Goal: Task Accomplishment & Management: Manage account settings

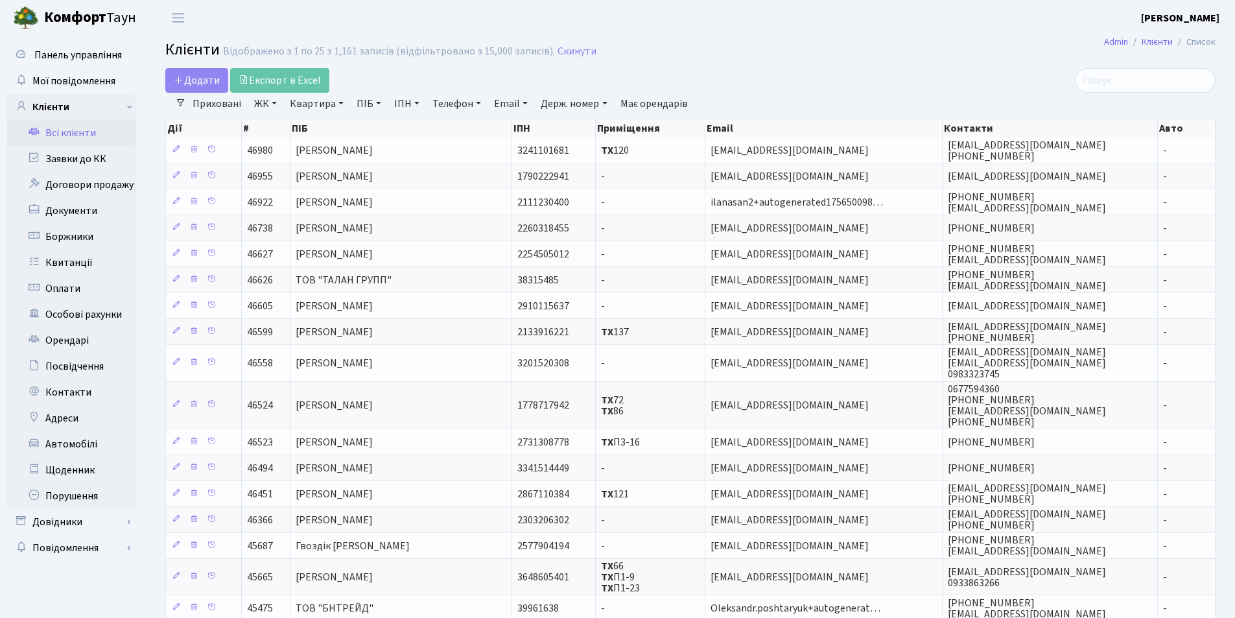
select select "25"
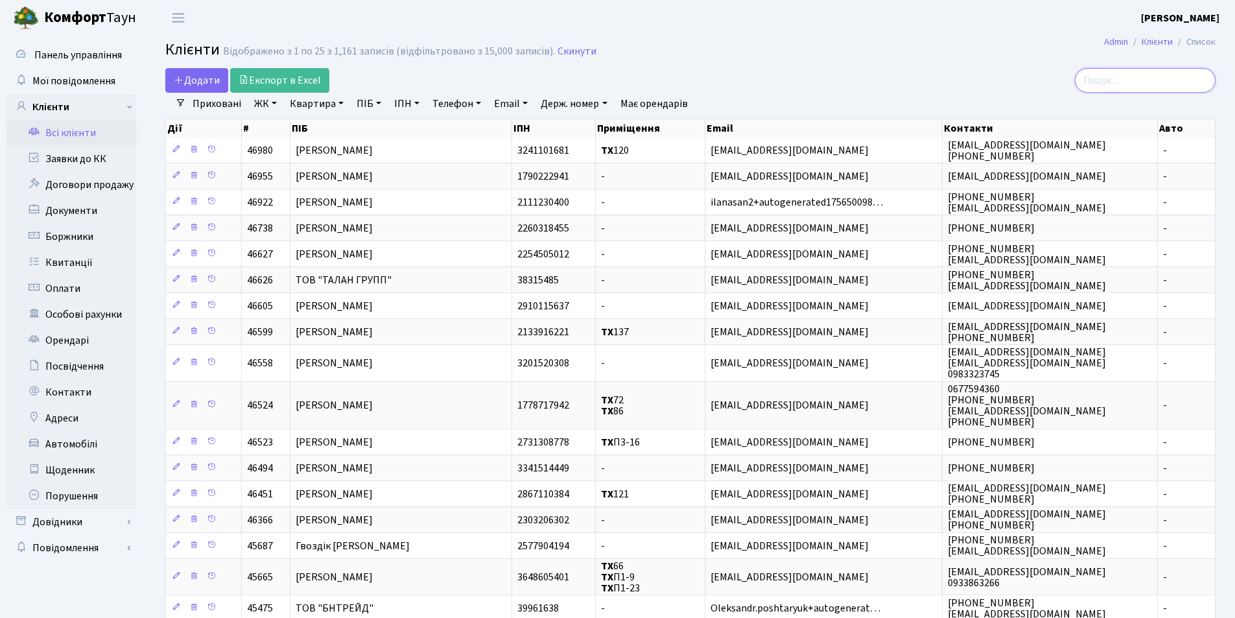
click at [1172, 88] on input "search" at bounding box center [1145, 80] width 141 height 25
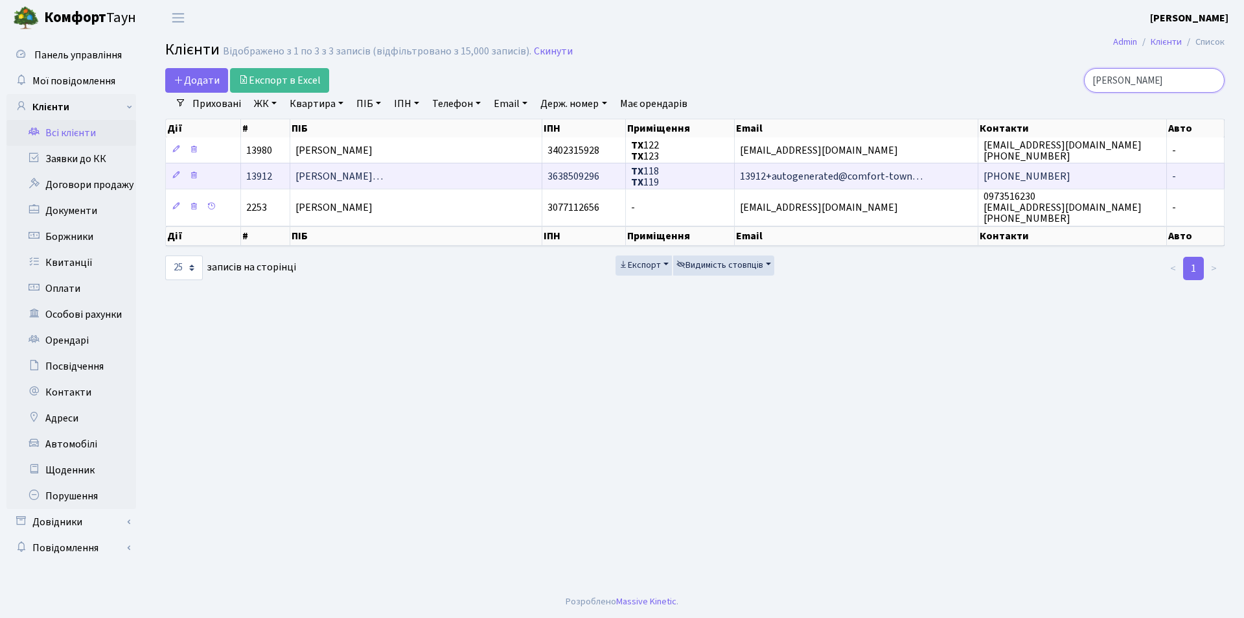
type input "[PERSON_NAME]"
click at [383, 180] on span "[PERSON_NAME]…" at bounding box center [340, 176] width 88 height 14
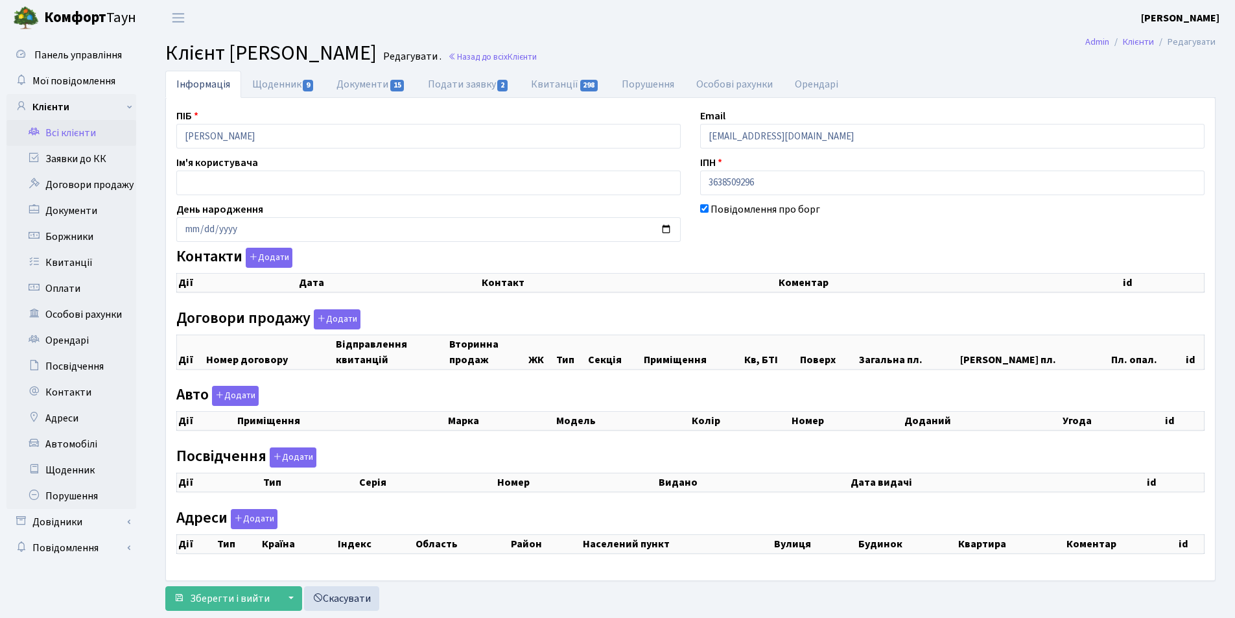
select select "25"
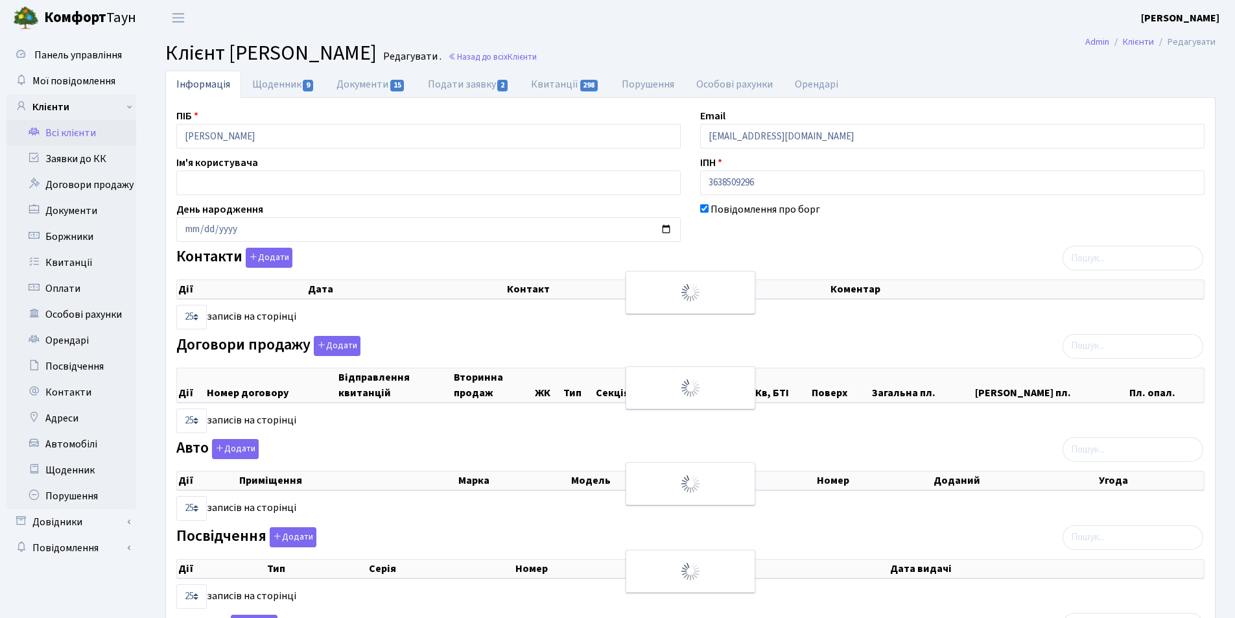
checkbox input "true"
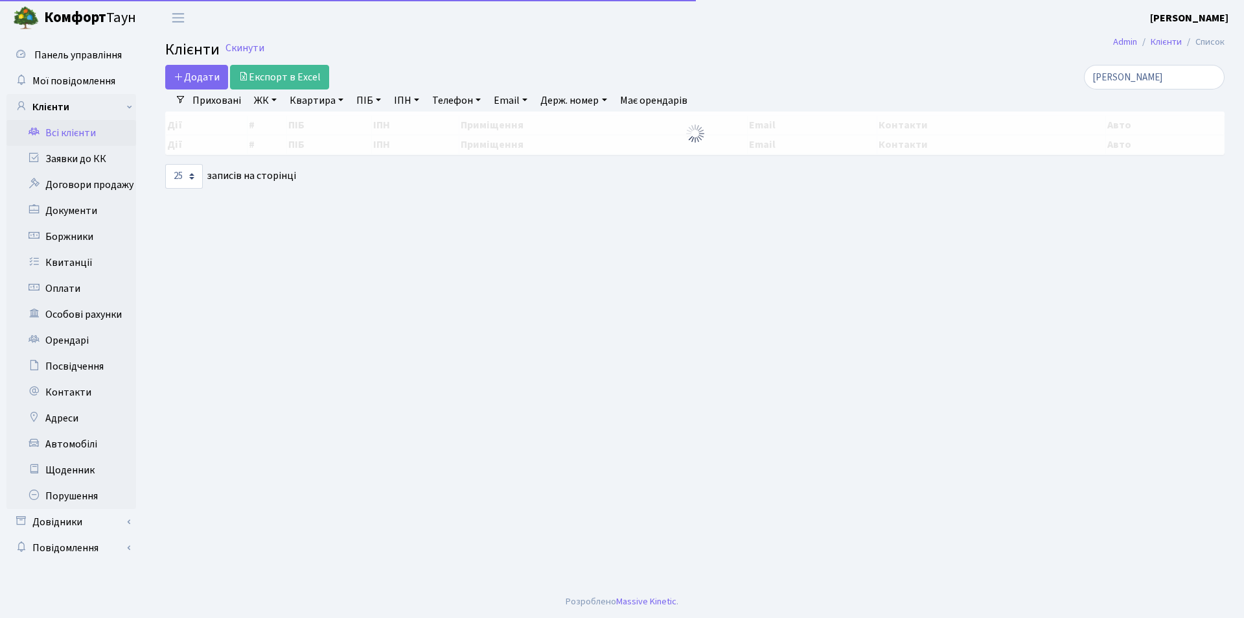
select select "25"
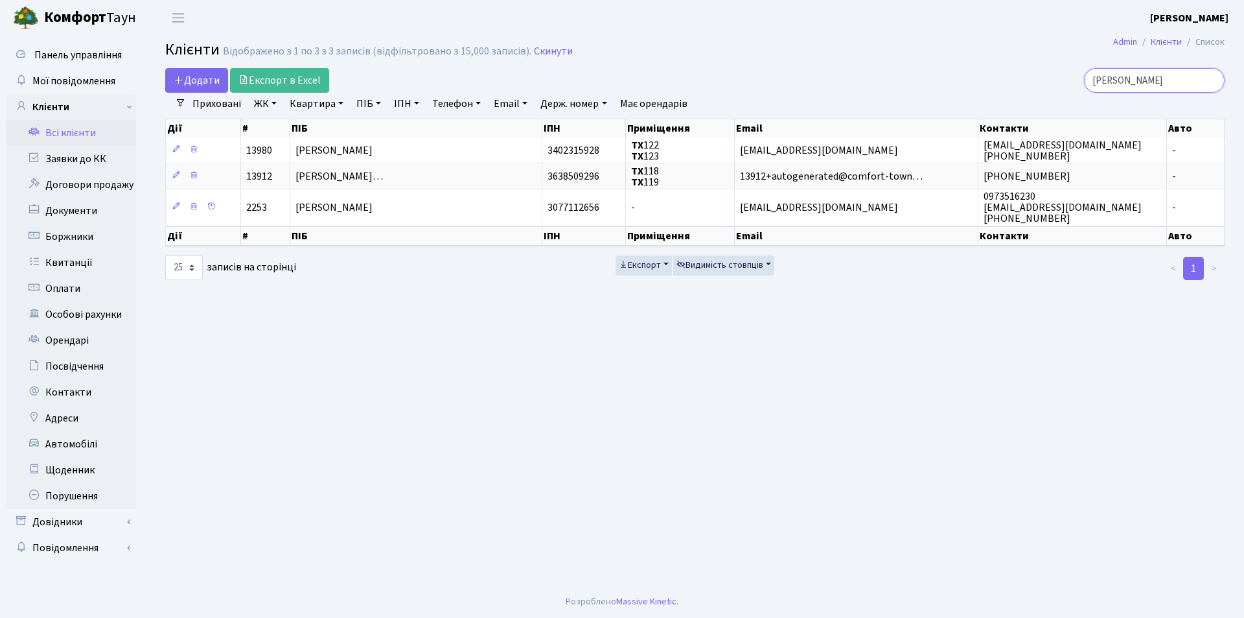
click at [1210, 80] on input "Шост" at bounding box center [1154, 80] width 141 height 25
